Goal: Information Seeking & Learning: Learn about a topic

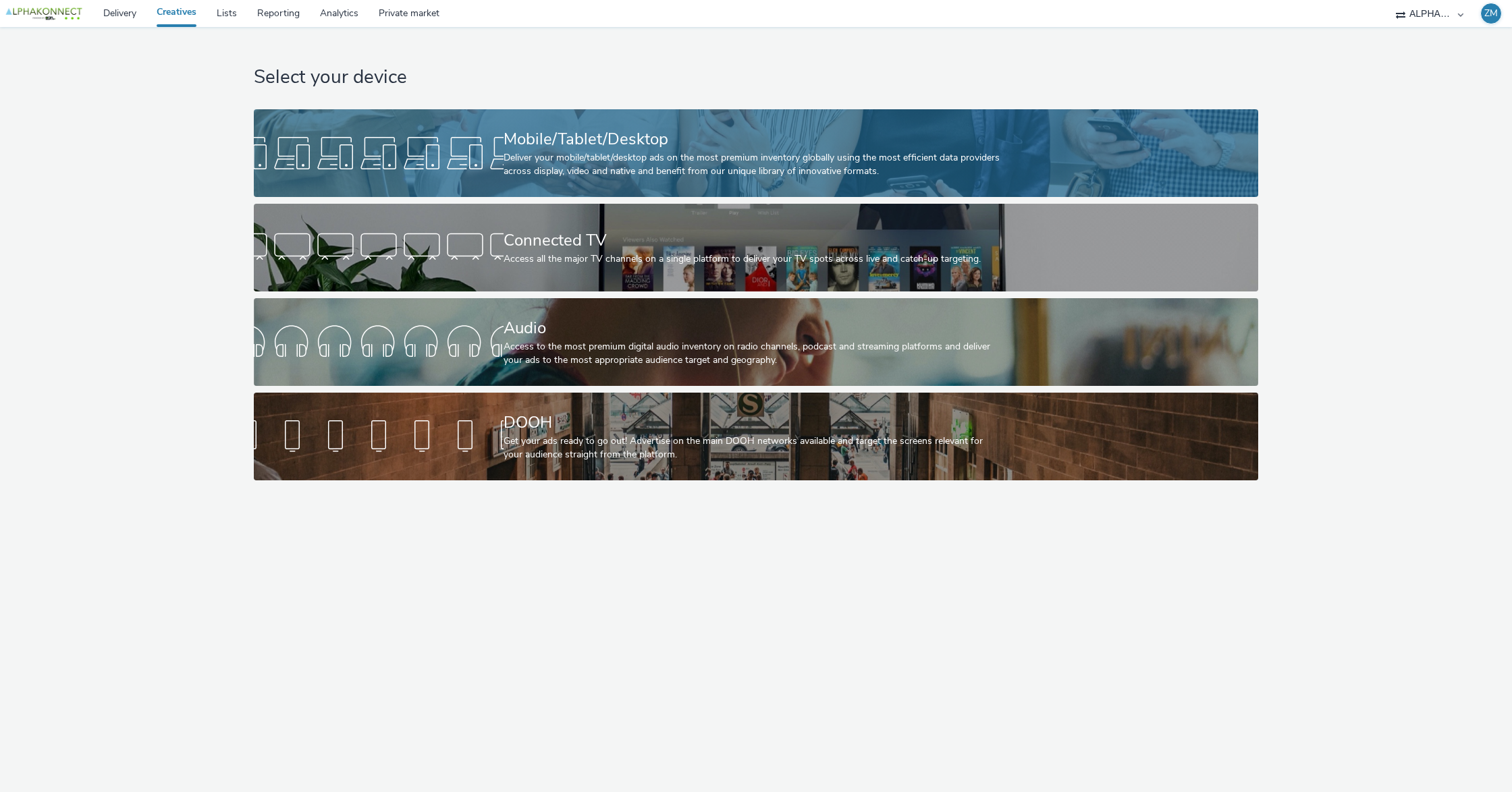
click at [568, 153] on div "Deliver your mobile/tablet/desktop ads on the most premium inventory globally u…" at bounding box center [752, 165] width 499 height 28
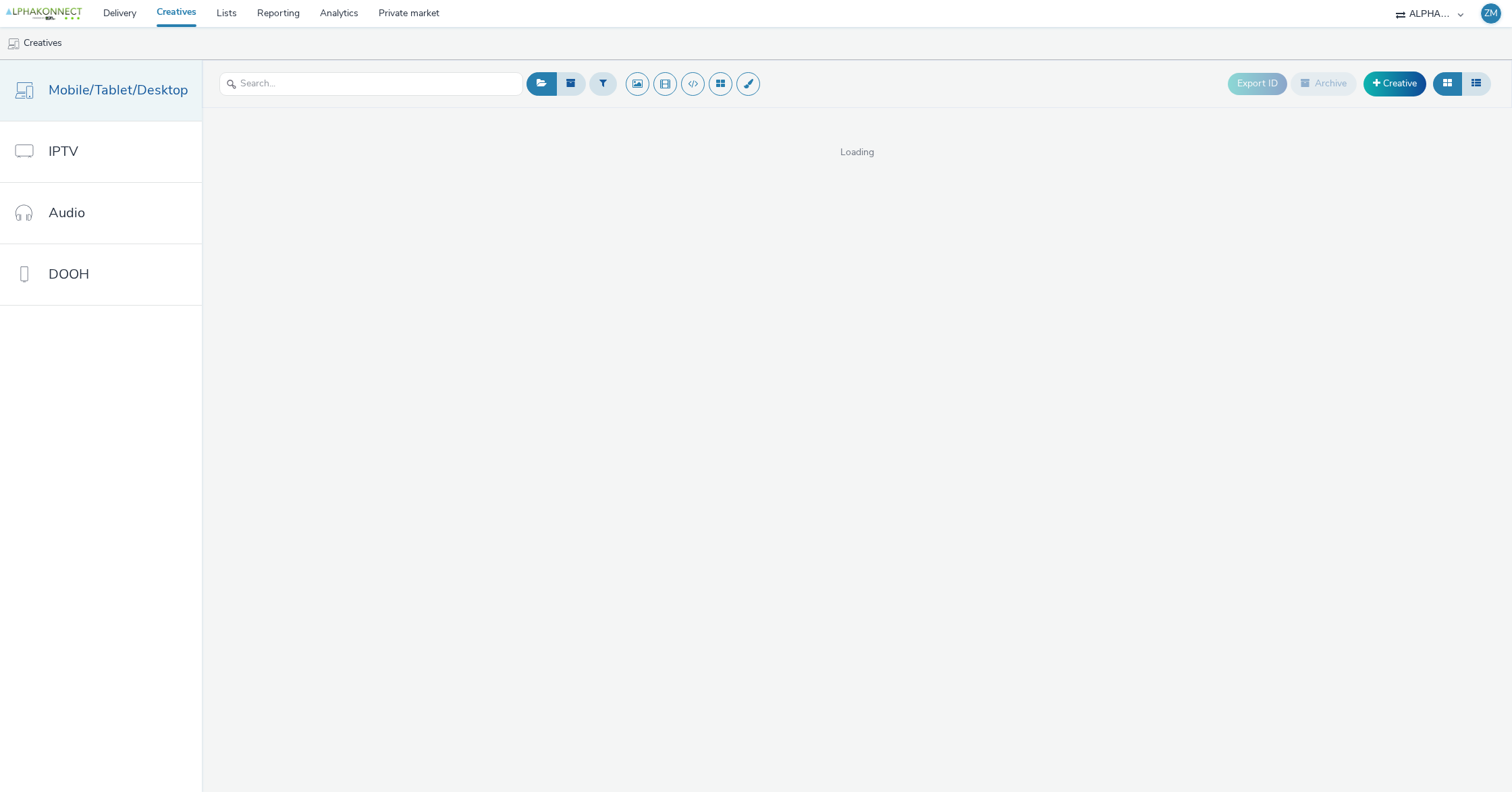
click at [86, 89] on span "Mobile/Tablet/Desktop" at bounding box center [118, 90] width 140 height 20
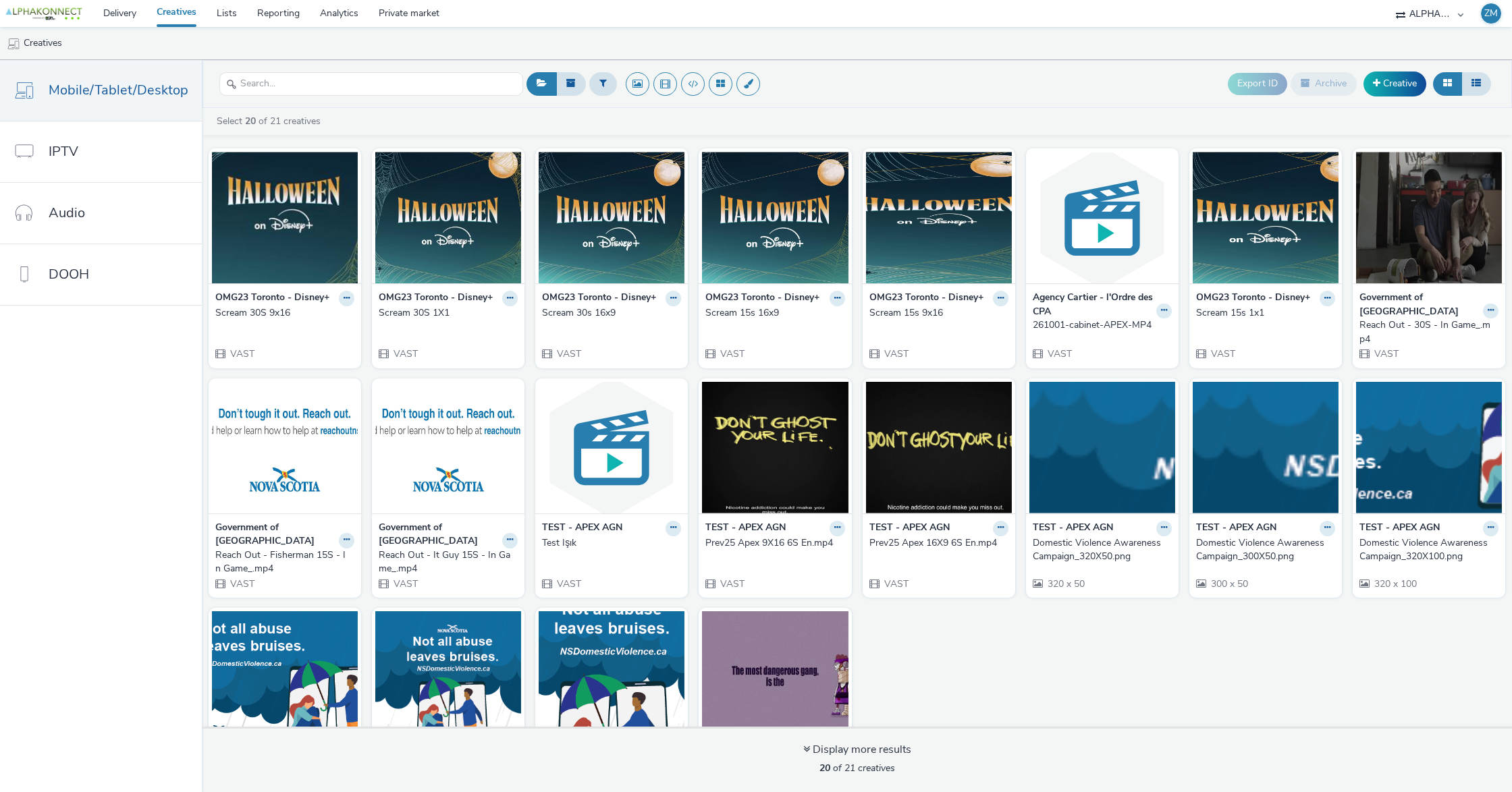
click at [1078, 325] on div "261001-cabinet-APEX-MP4" at bounding box center [1099, 325] width 134 height 13
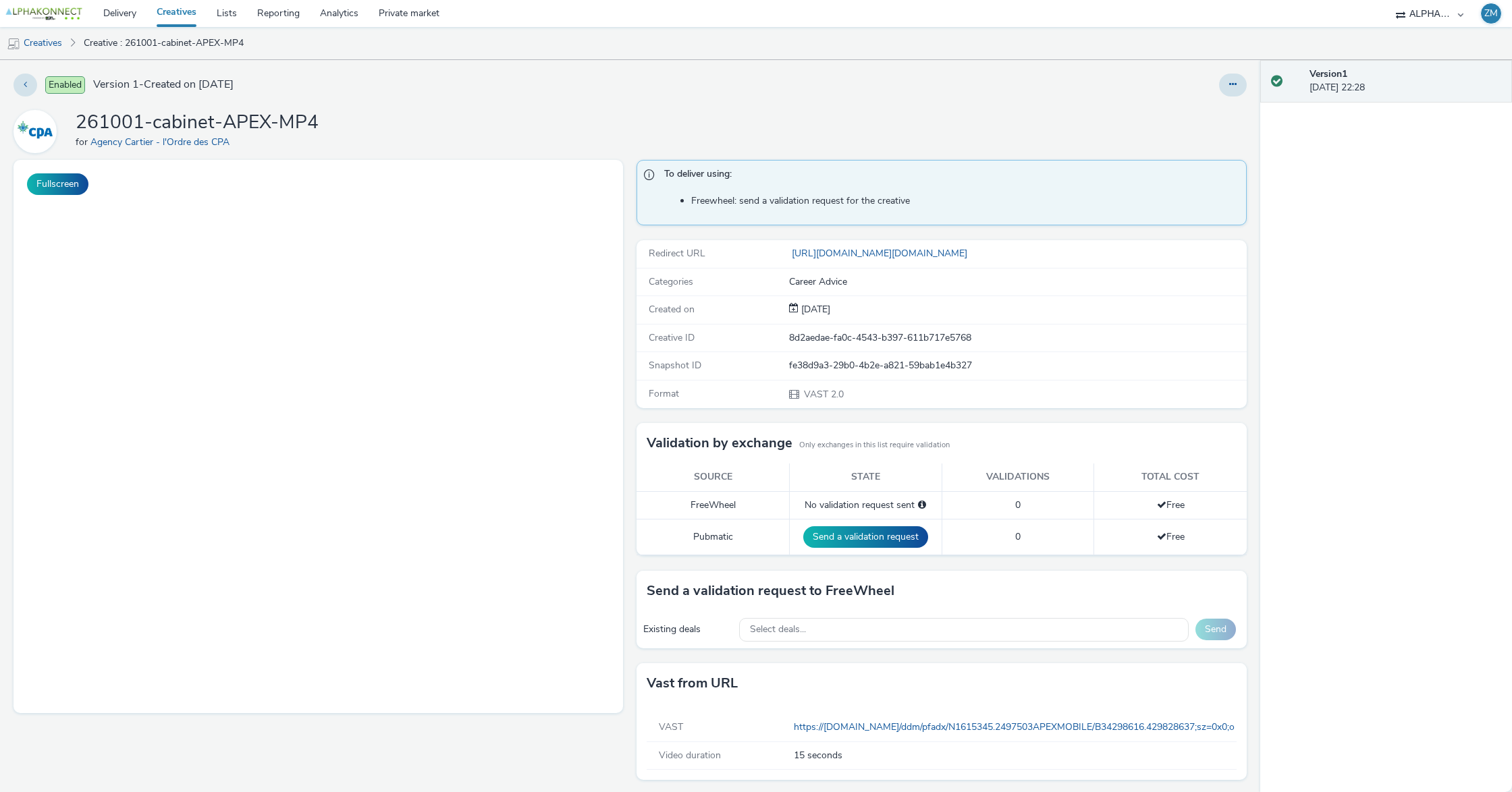
scroll to position [6, 0]
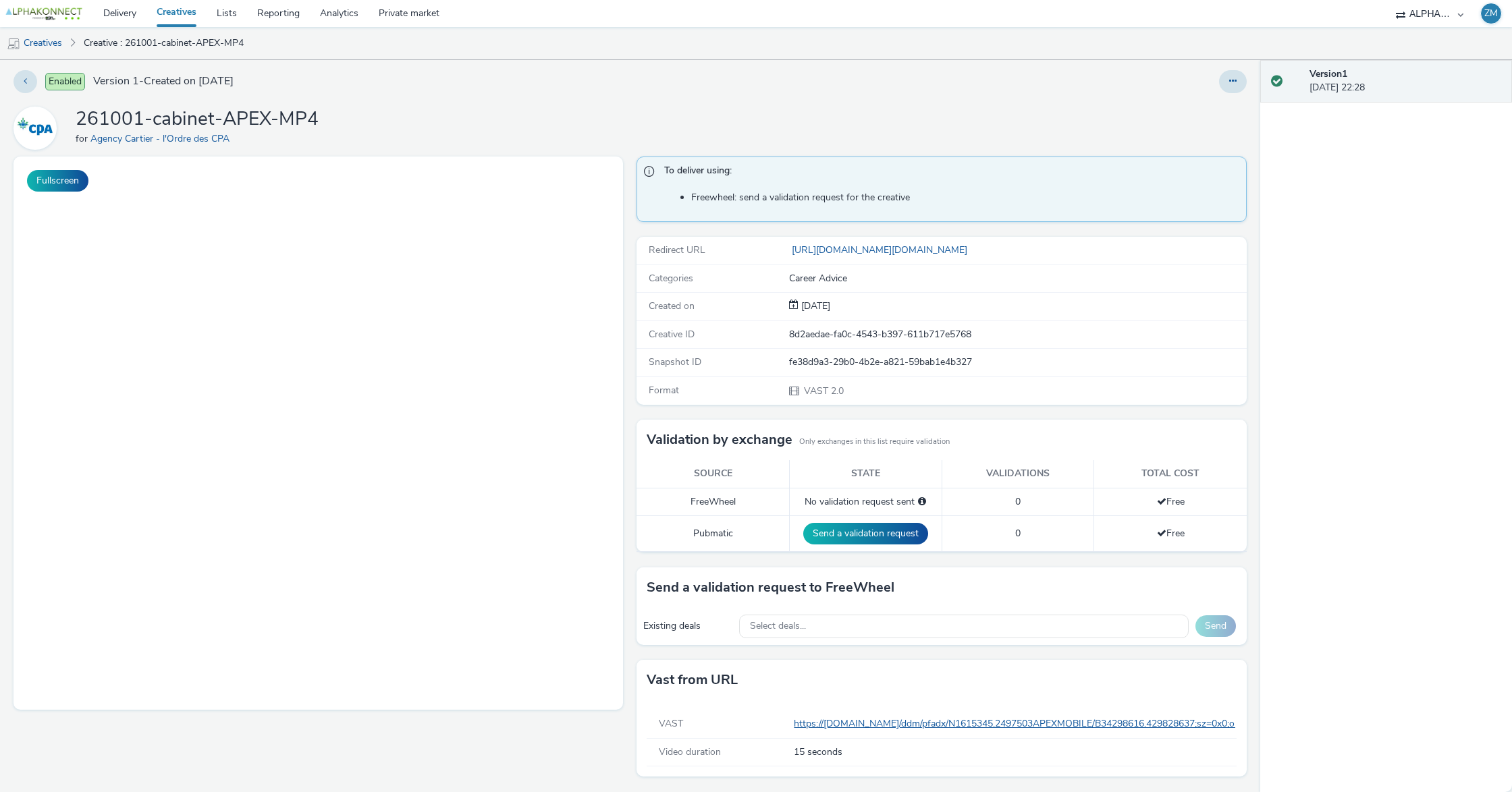
drag, startPoint x: 843, startPoint y: 754, endPoint x: 753, endPoint y: 757, distance: 90.0
click at [753, 757] on div "Video duration 15 seconds" at bounding box center [941, 752] width 589 height 28
click at [875, 683] on div "Vast from URL" at bounding box center [941, 680] width 609 height 40
click at [176, 20] on link "Creatives" at bounding box center [176, 13] width 60 height 27
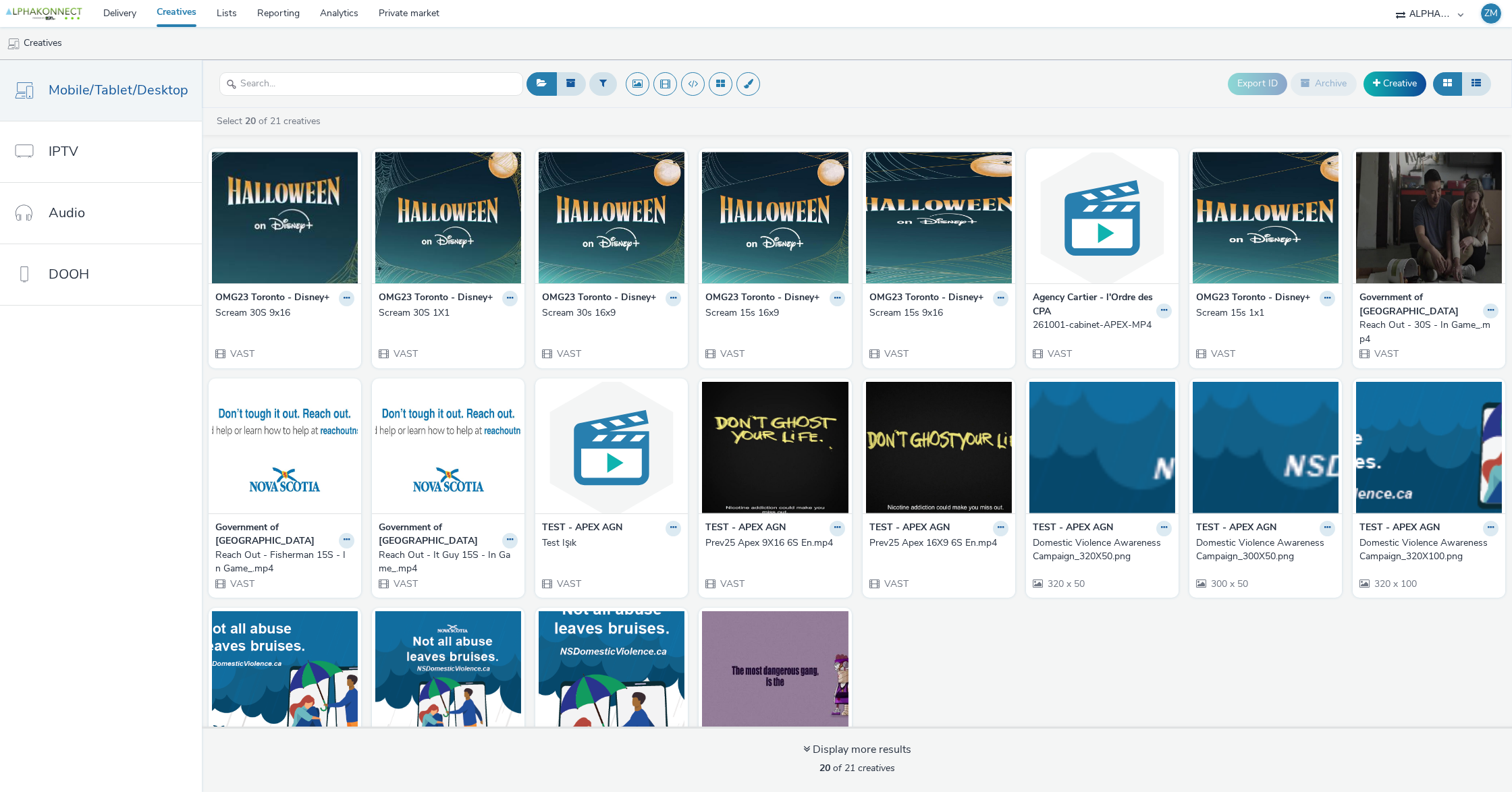
click at [760, 308] on div "Scream 15s 16x9" at bounding box center [771, 313] width 134 height 13
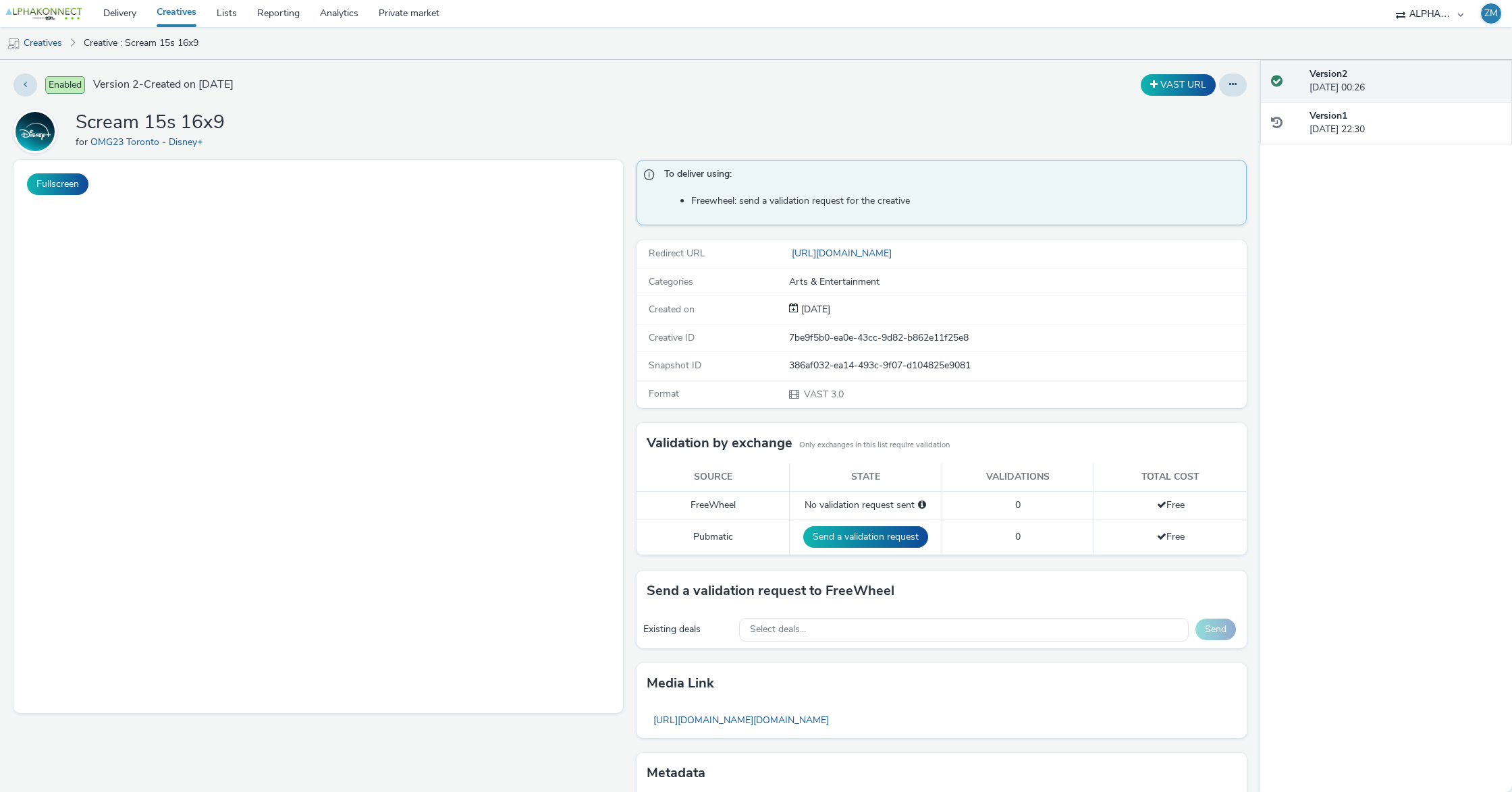
scroll to position [74, 0]
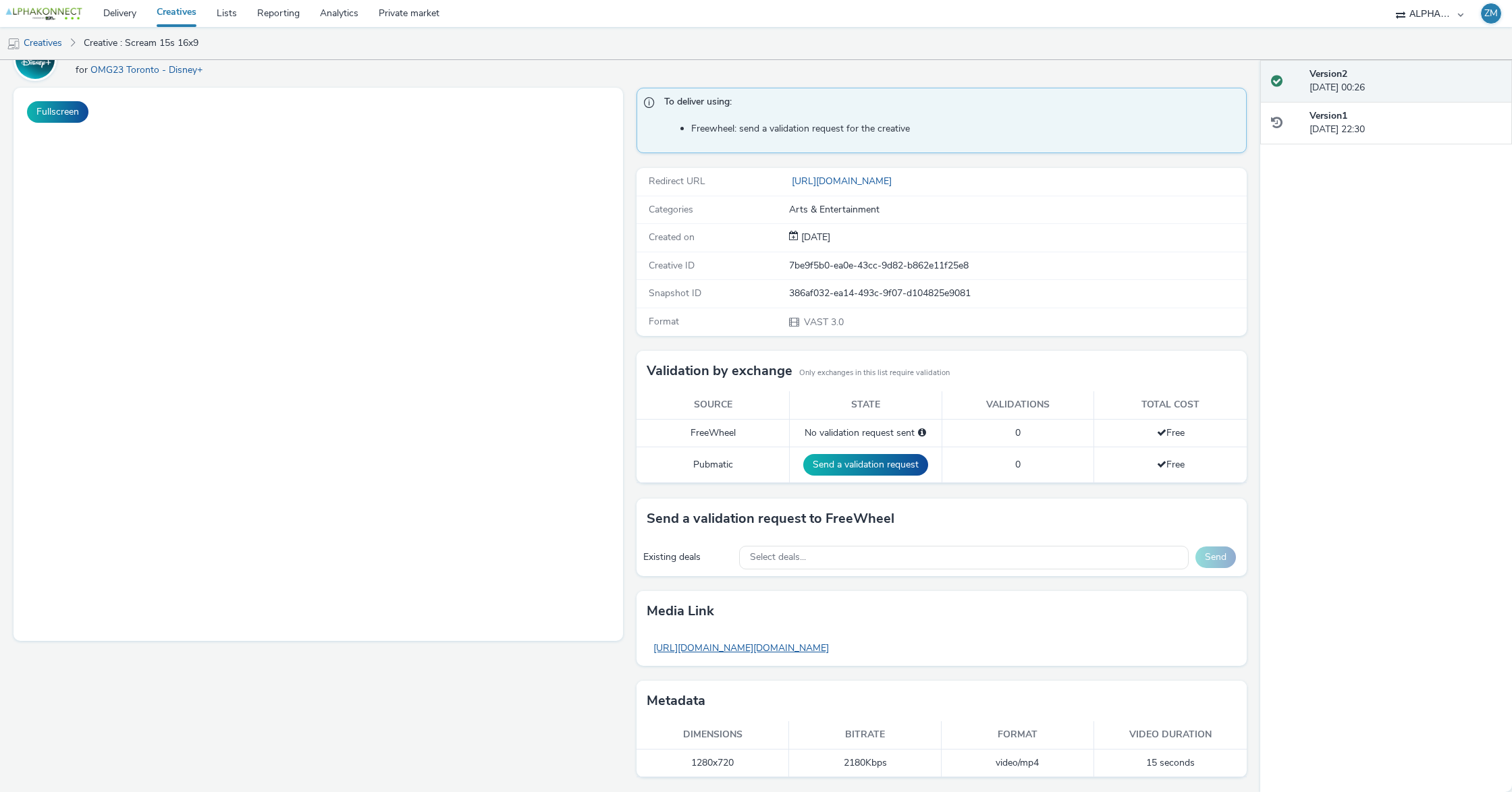
click at [836, 650] on link "[URL][DOMAIN_NAME][DOMAIN_NAME]" at bounding box center [741, 648] width 189 height 26
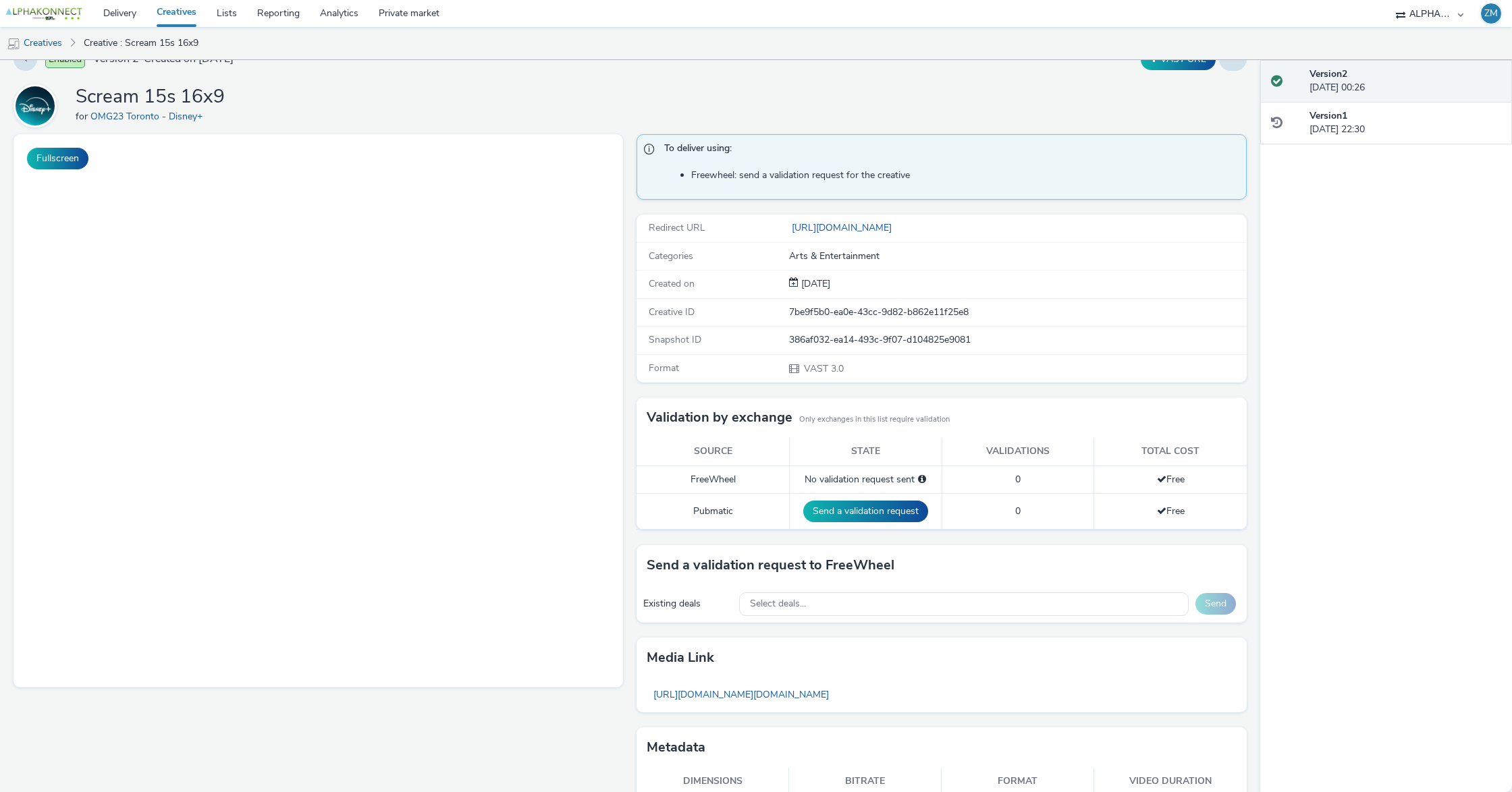
scroll to position [0, 0]
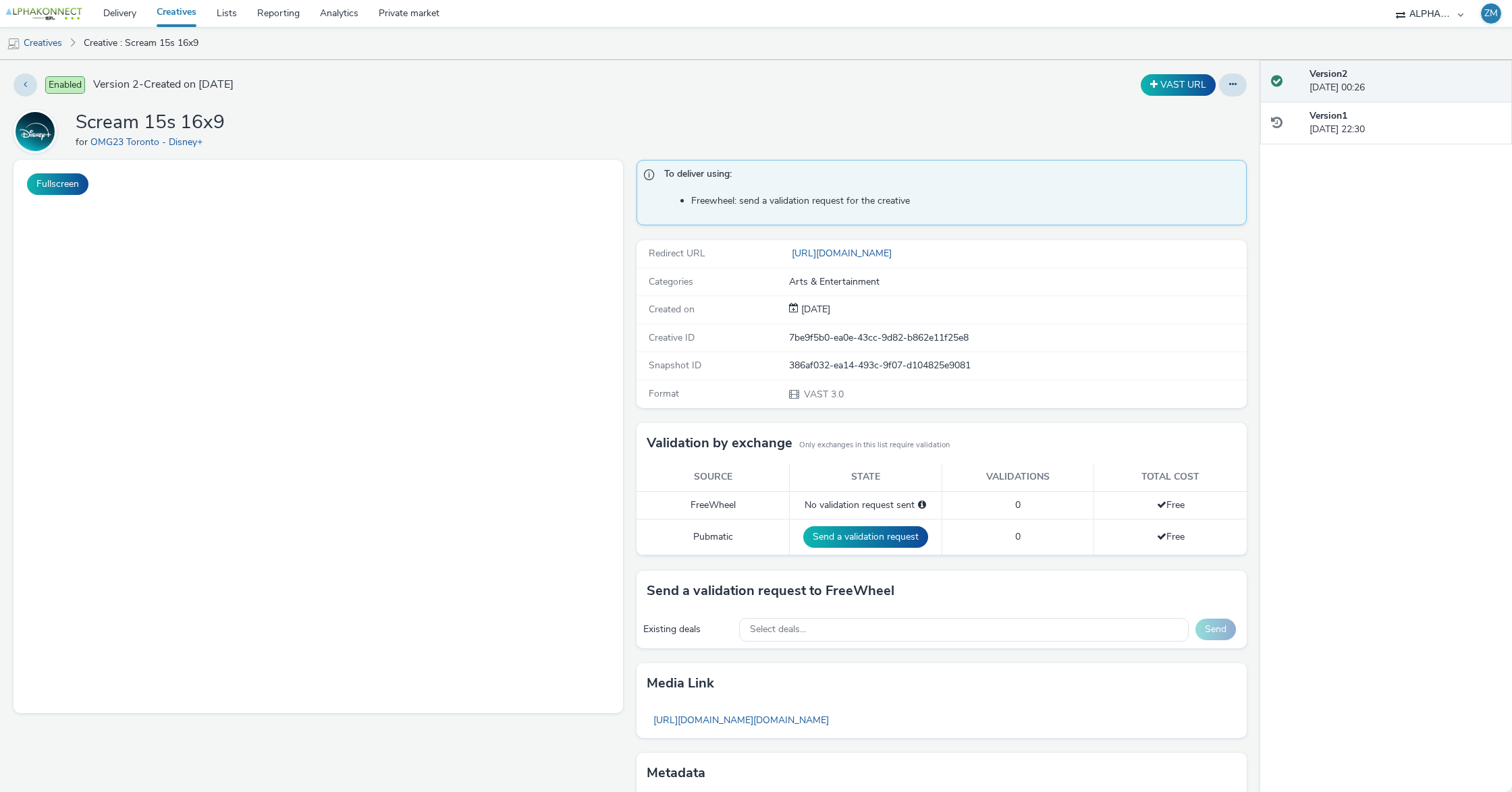
click at [191, 19] on link "Creatives" at bounding box center [176, 13] width 60 height 27
